Goal: Information Seeking & Learning: Learn about a topic

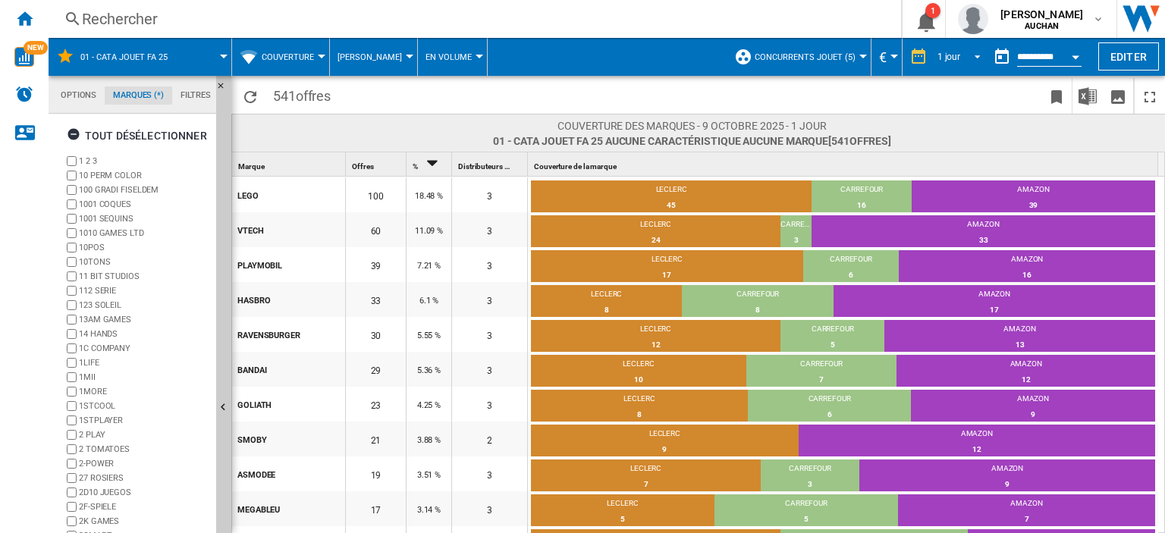
click at [974, 55] on span "REPORTS.WIZARD.STEPS.REPORT.STEPS.REPORT_OPTIONS.PERIOD: 1 jour" at bounding box center [973, 56] width 18 height 14
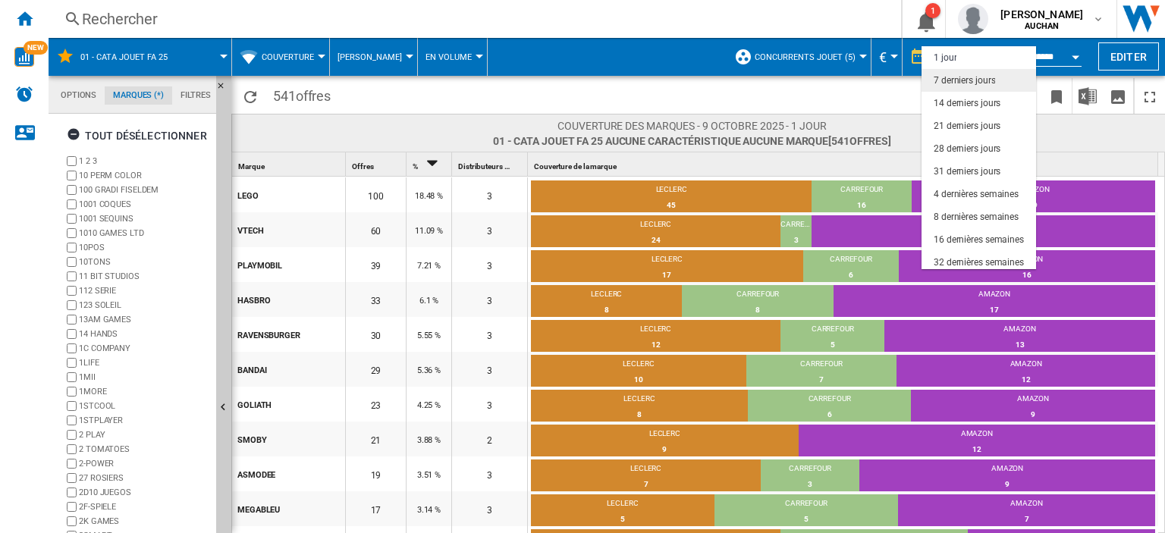
click at [971, 83] on div "7 derniers jours" at bounding box center [964, 80] width 61 height 13
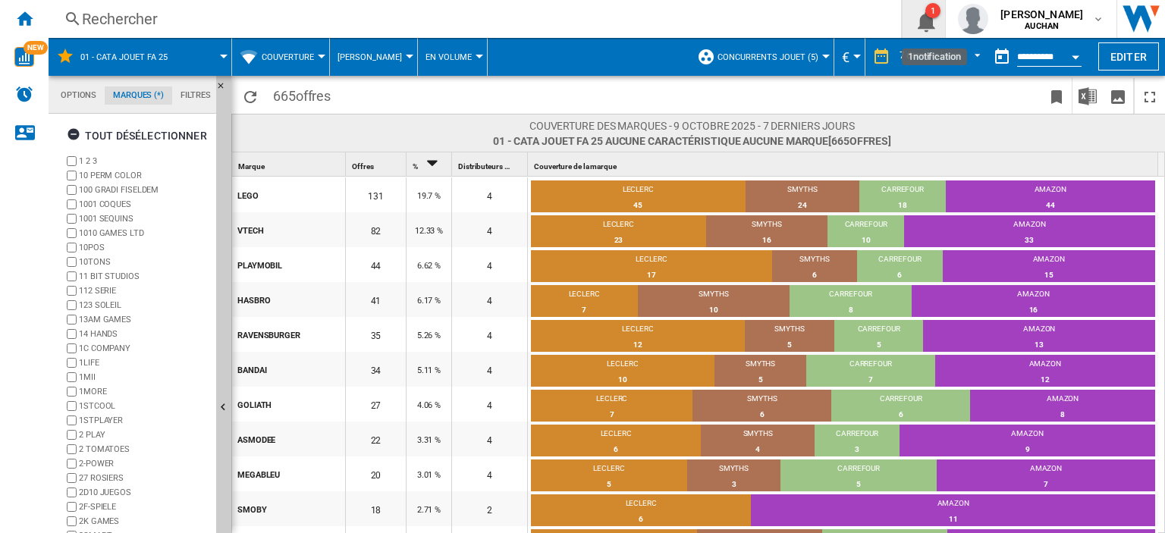
click at [933, 20] on ng-md-icon "1\a notification" at bounding box center [924, 19] width 18 height 19
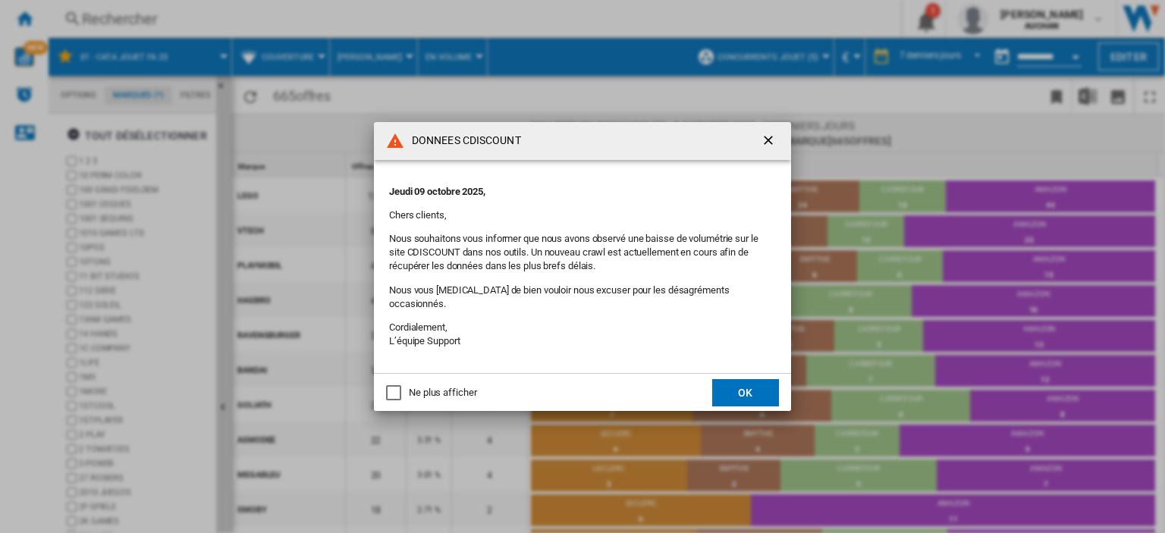
click at [729, 391] on button "OK" at bounding box center [745, 392] width 67 height 27
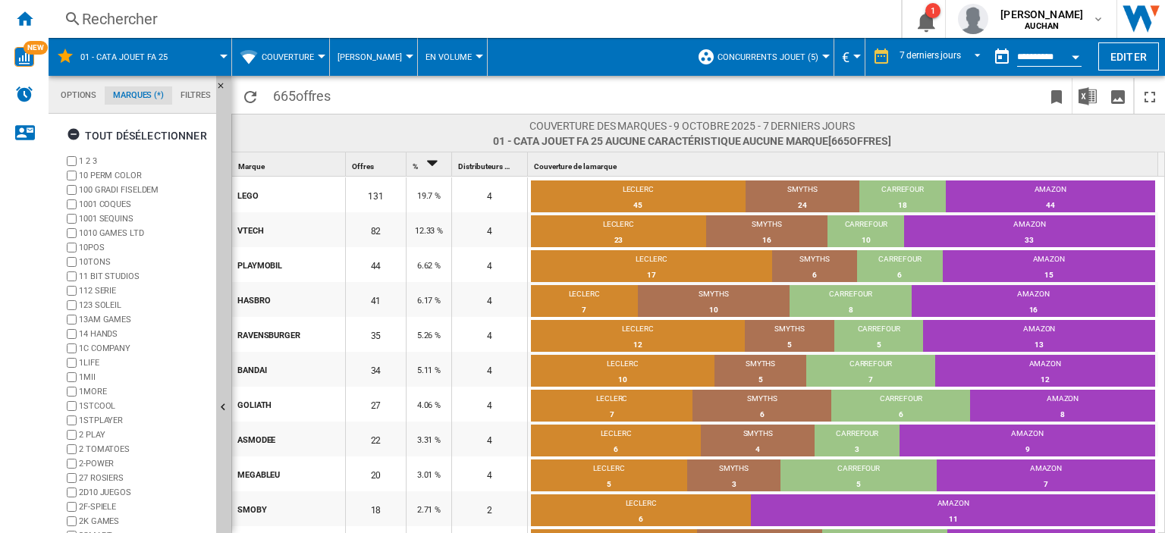
click at [883, 97] on span at bounding box center [865, 96] width 351 height 36
click at [945, 17] on button "1" at bounding box center [923, 19] width 42 height 38
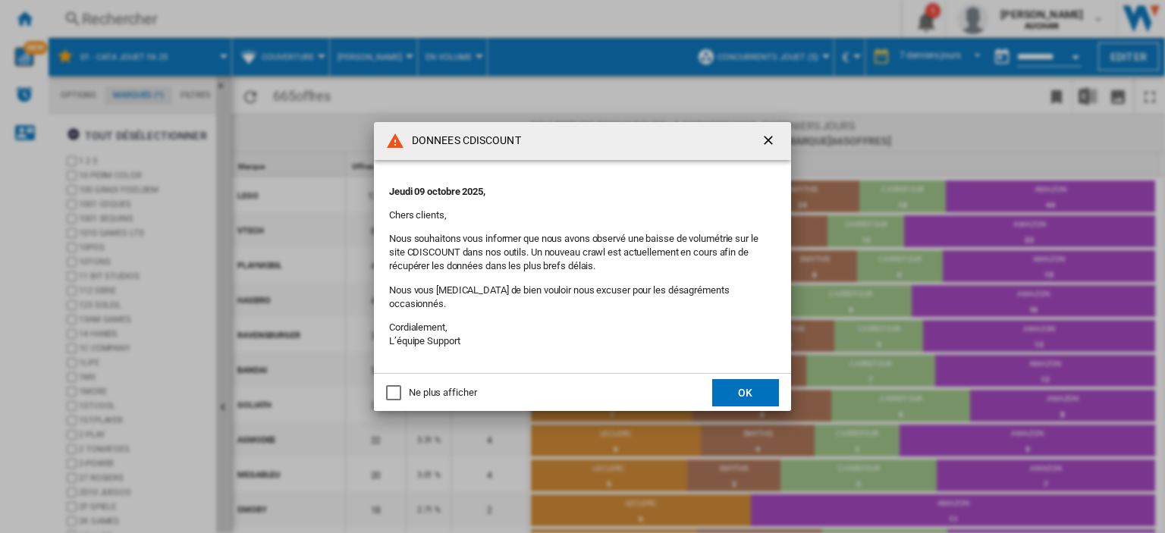
click at [444, 391] on div "Ne plus afficher" at bounding box center [442, 393] width 67 height 14
click at [741, 384] on button "OK" at bounding box center [745, 392] width 67 height 27
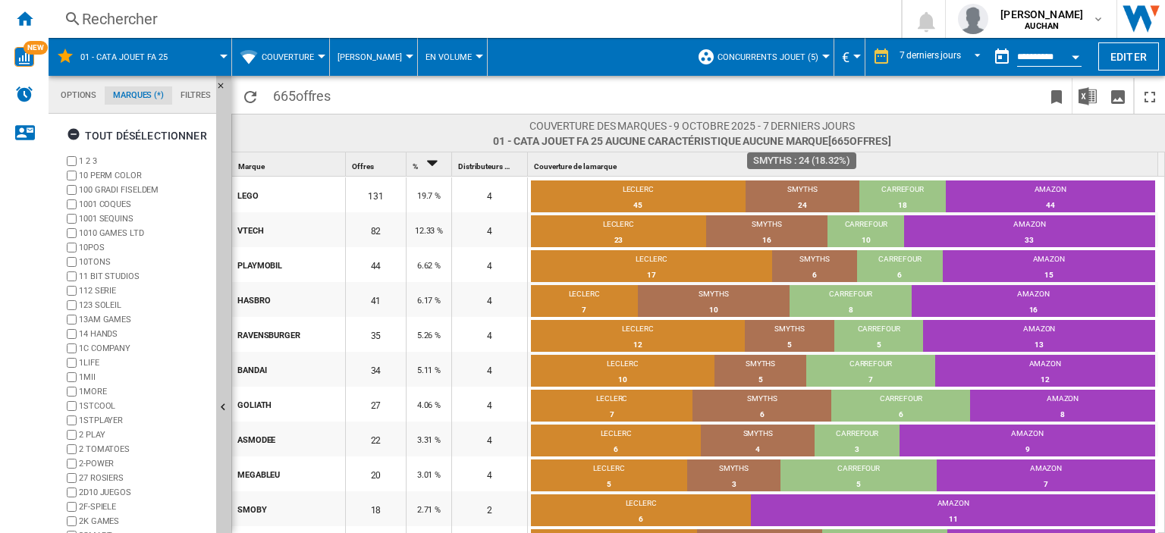
click at [792, 193] on div "SMYTHS" at bounding box center [802, 191] width 115 height 14
click at [649, 193] on div "LECLERC" at bounding box center [638, 191] width 215 height 14
click at [1083, 99] on img "Télécharger au format Excel" at bounding box center [1087, 96] width 18 height 18
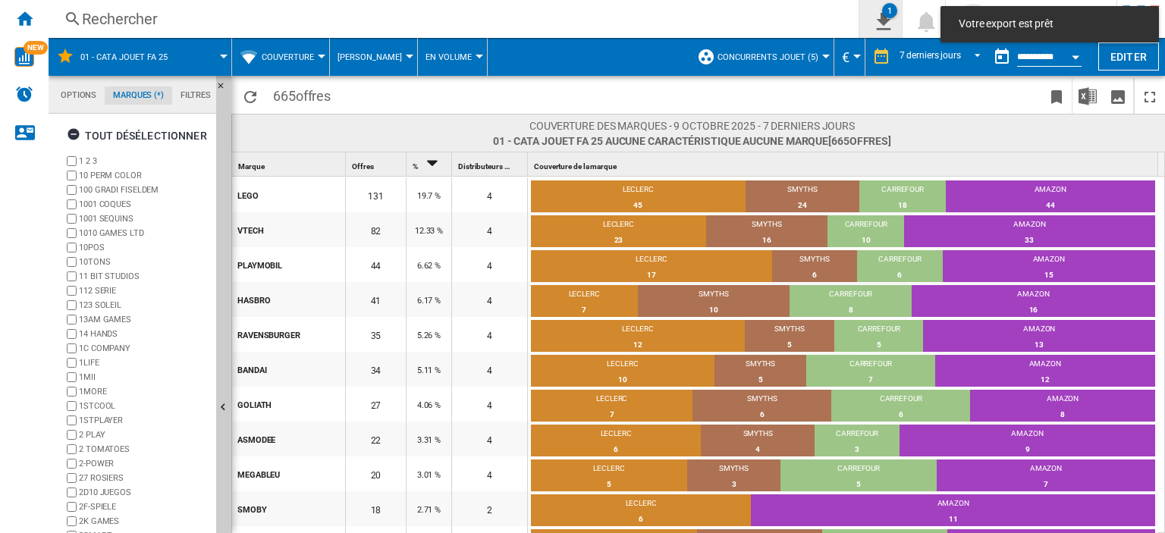
click at [902, 18] on button "1" at bounding box center [880, 19] width 42 height 38
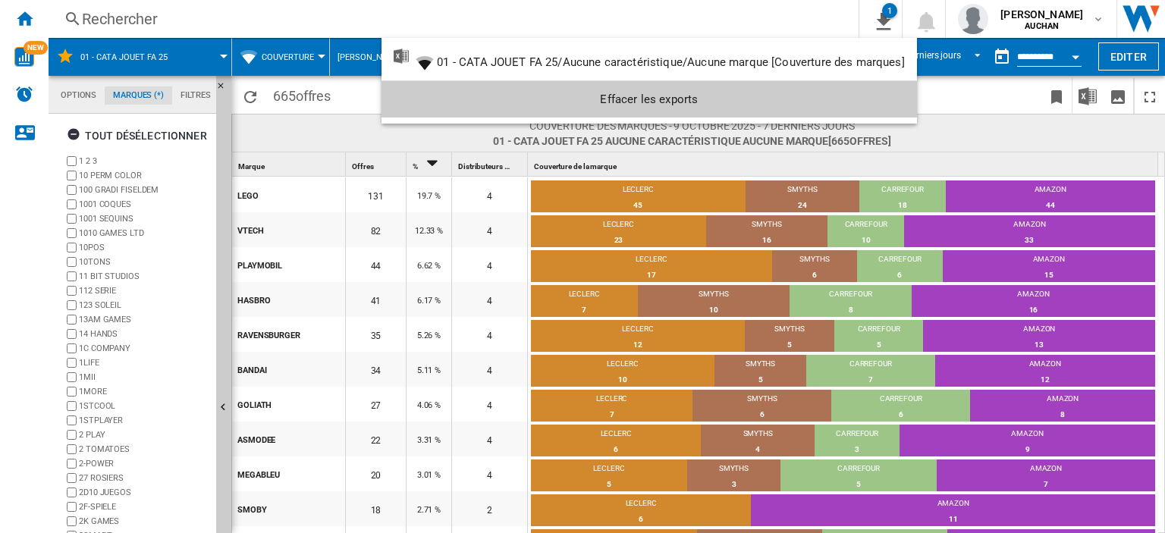
click at [886, 160] on md-backdrop at bounding box center [582, 266] width 1165 height 533
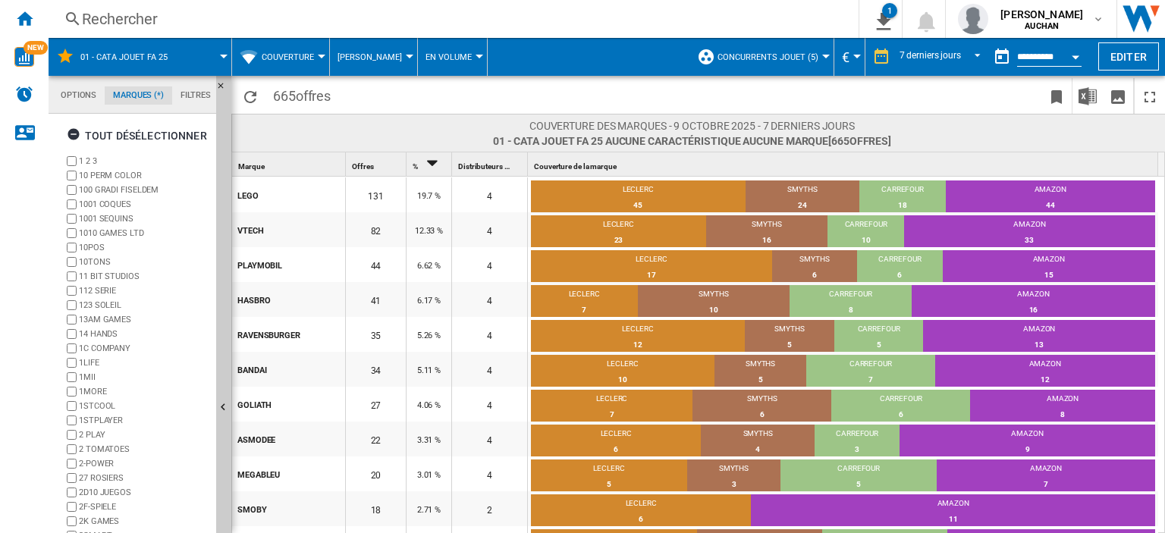
click at [475, 57] on div at bounding box center [479, 57] width 8 height 4
click at [330, 55] on md-backdrop at bounding box center [582, 266] width 1165 height 533
click at [312, 55] on span "Couverture" at bounding box center [288, 57] width 52 height 10
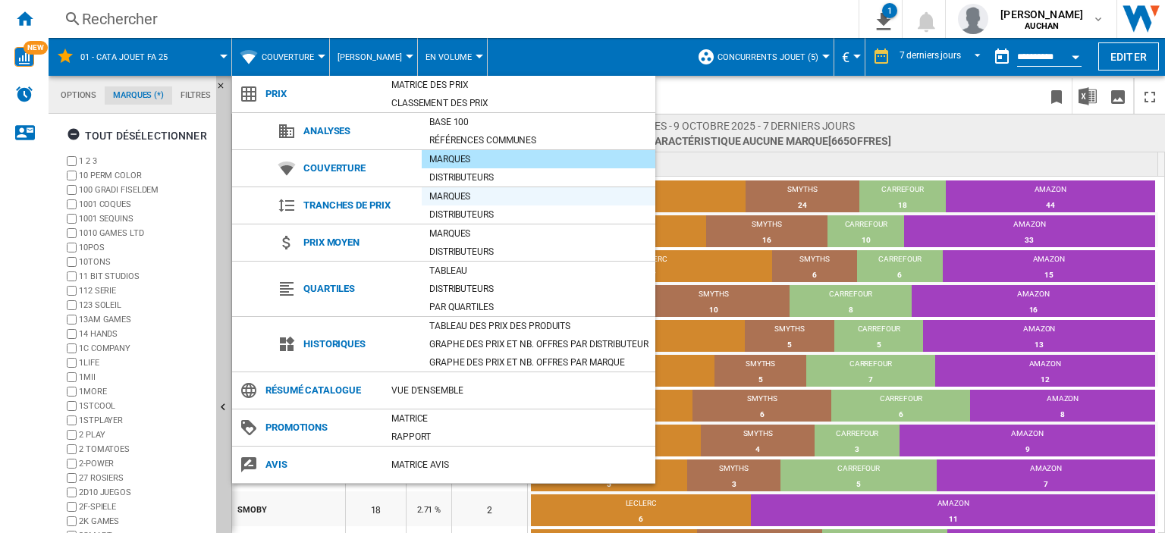
click at [466, 194] on div "Marques" at bounding box center [539, 196] width 234 height 15
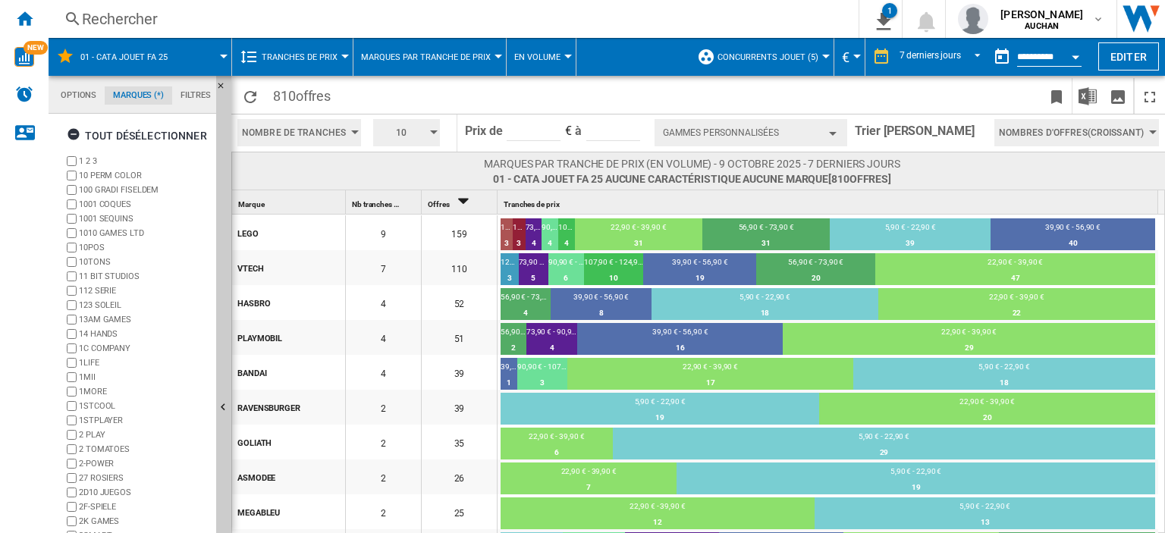
click at [330, 55] on span "Tranches de prix" at bounding box center [300, 57] width 76 height 10
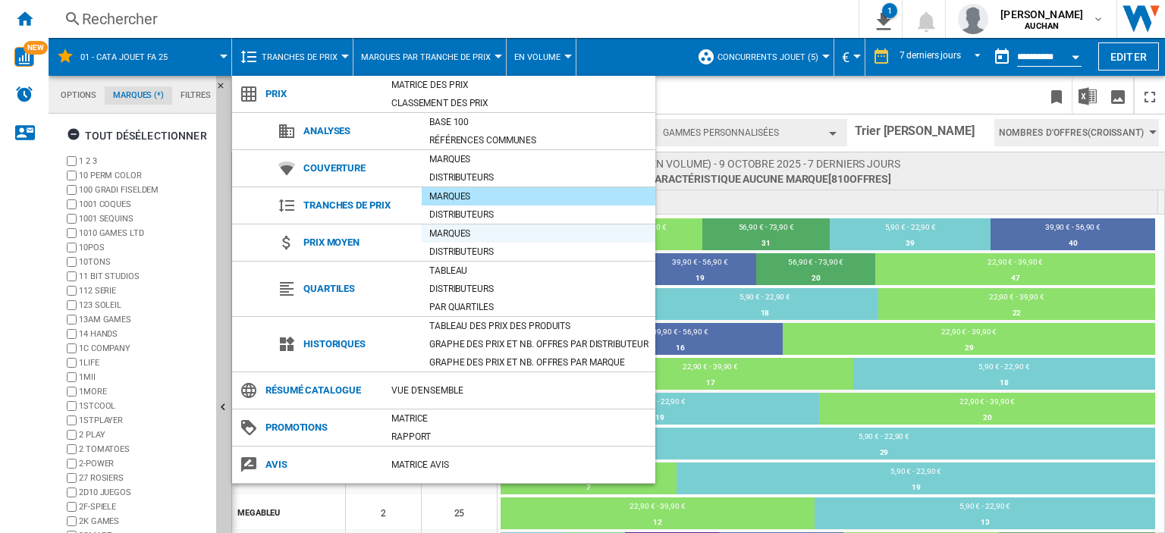
click at [455, 237] on div "Marques" at bounding box center [539, 233] width 234 height 15
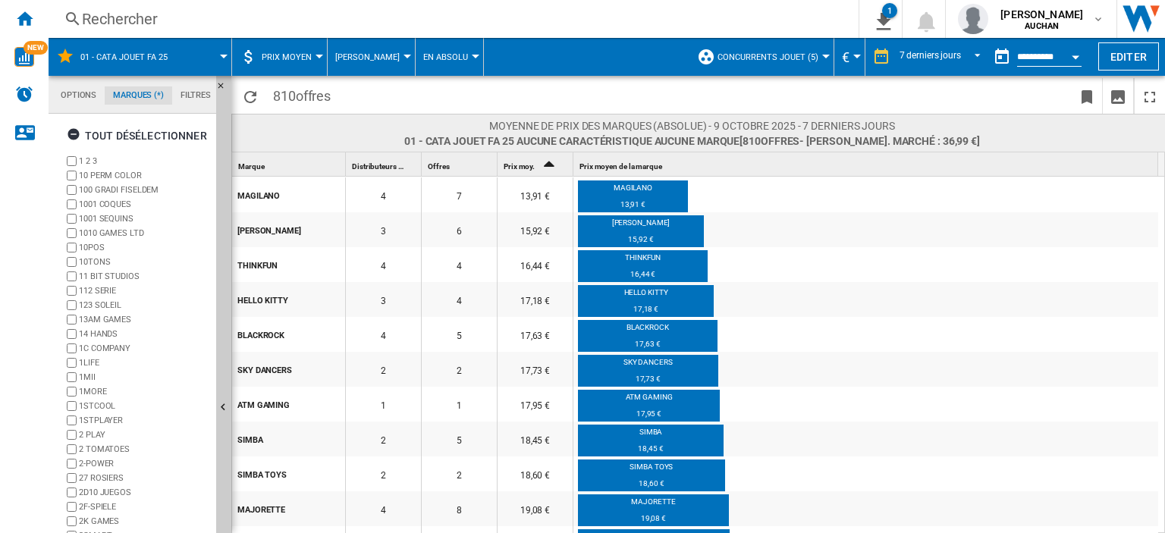
click at [387, 62] on button "[PERSON_NAME]" at bounding box center [371, 57] width 72 height 38
click at [387, 58] on md-backdrop at bounding box center [582, 266] width 1165 height 533
click at [312, 56] on button "Prix moyen" at bounding box center [291, 57] width 58 height 38
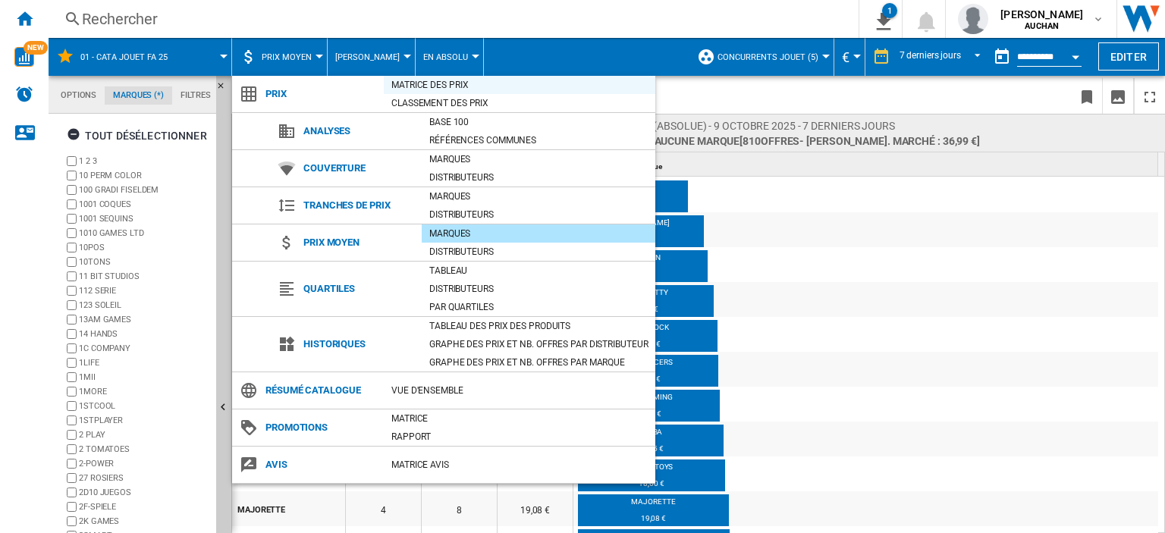
click at [447, 83] on div "Matrice des prix" at bounding box center [519, 84] width 271 height 15
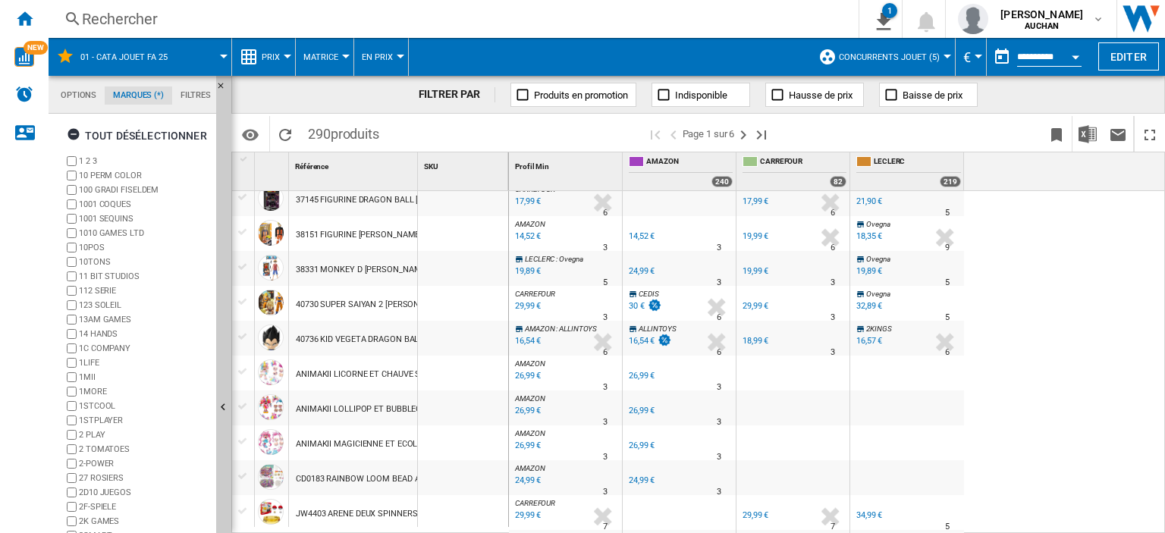
scroll to position [986, 0]
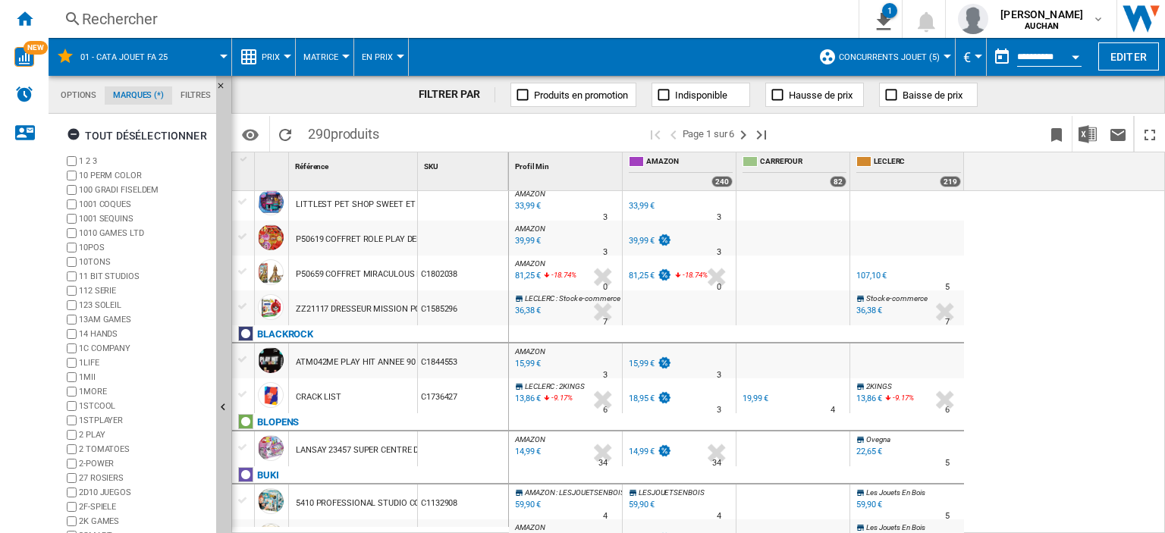
click at [1089, 321] on div "[PERSON_NAME] : Ovegna -1.0 % 27,73 € % N/A 9 [PERSON_NAME] : Ovegna Ovegna -1.…" at bounding box center [837, 363] width 657 height 344
click at [890, 20] on ng-md-icon "1\a export" at bounding box center [880, 19] width 18 height 19
